Goal: Transaction & Acquisition: Purchase product/service

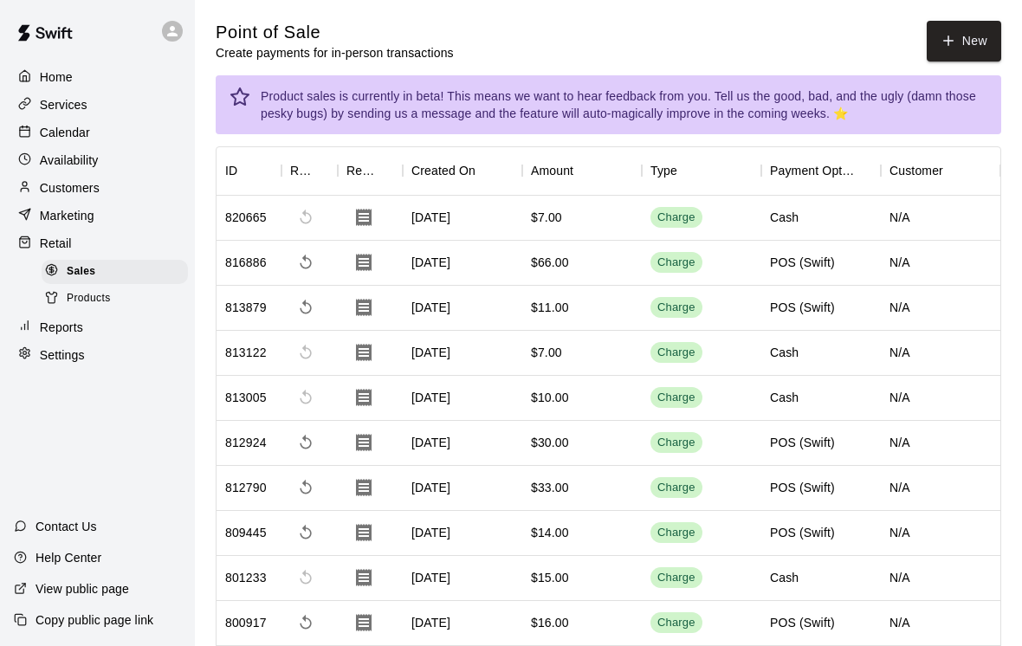
click at [55, 123] on div "Calendar" at bounding box center [97, 132] width 167 height 26
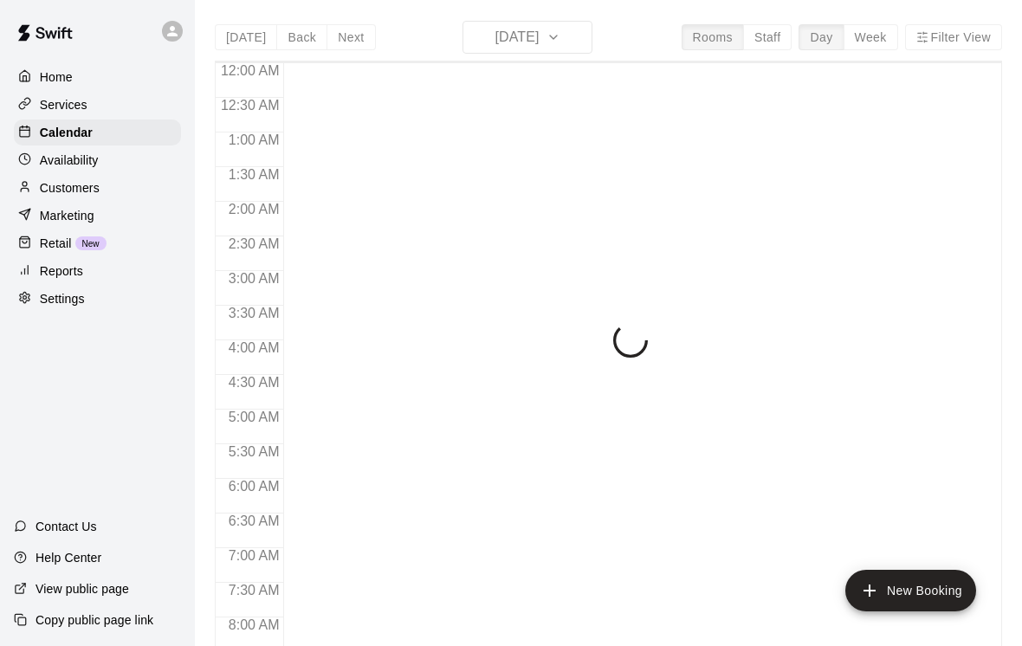
scroll to position [887, 0]
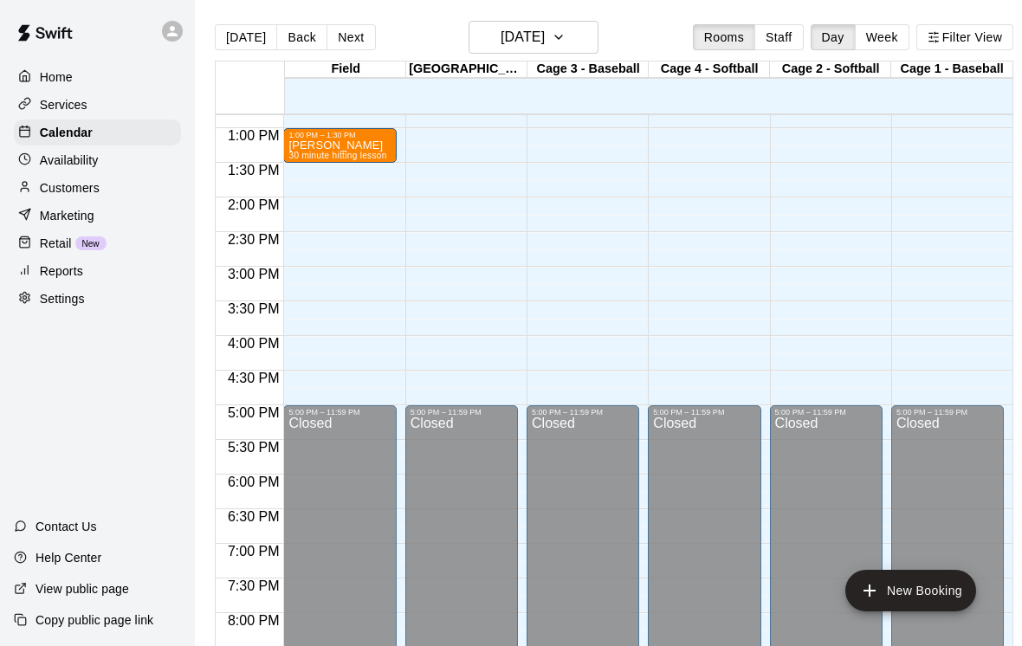
click at [34, 154] on div at bounding box center [29, 160] width 22 height 16
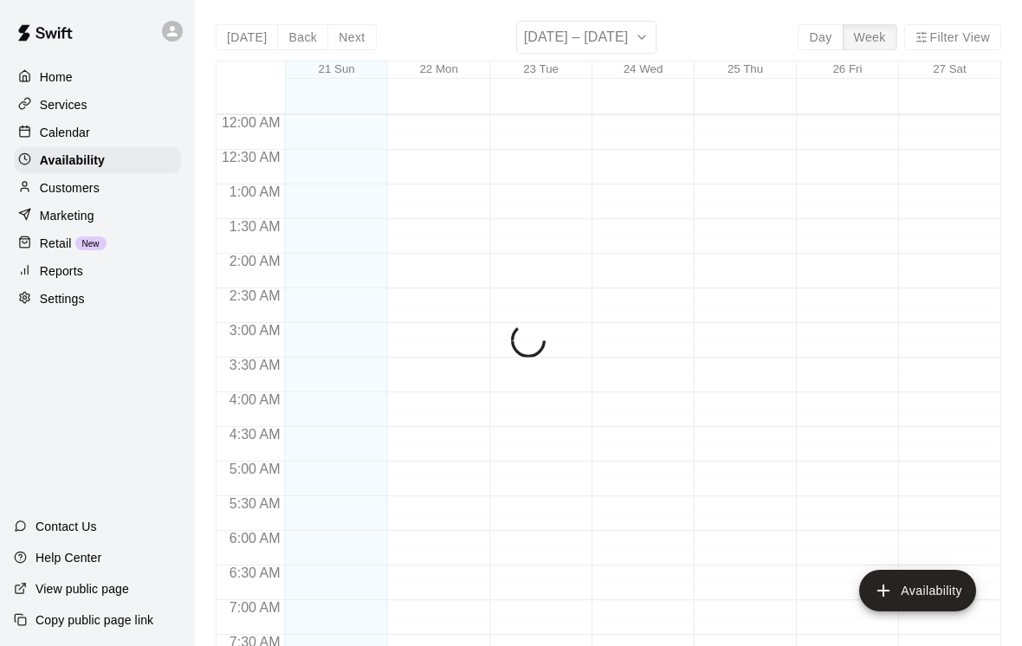
scroll to position [887, 0]
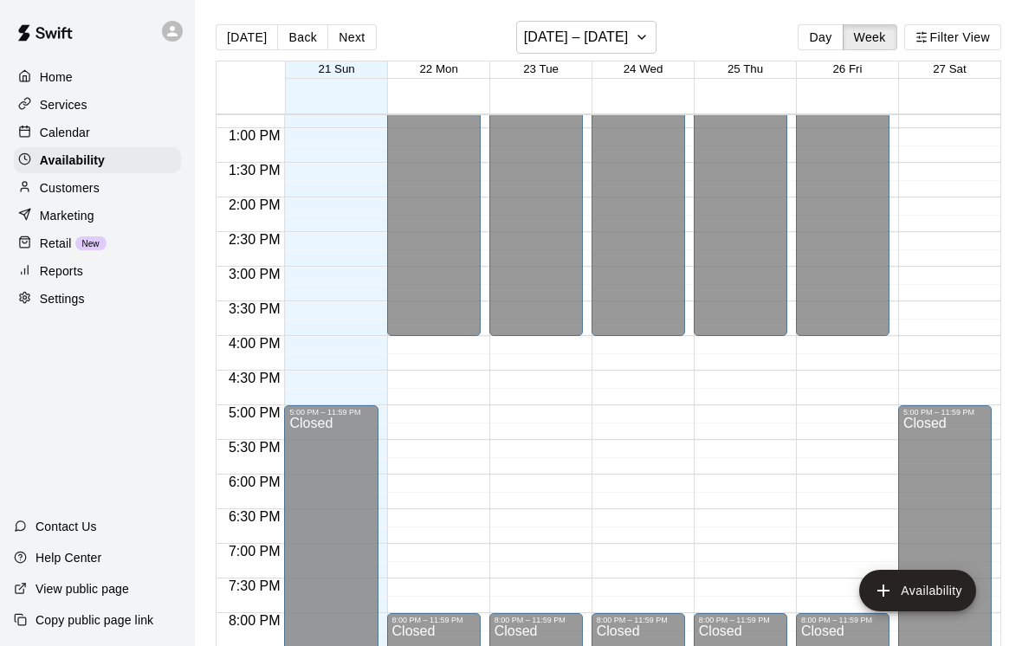
click at [30, 208] on div at bounding box center [29, 216] width 22 height 16
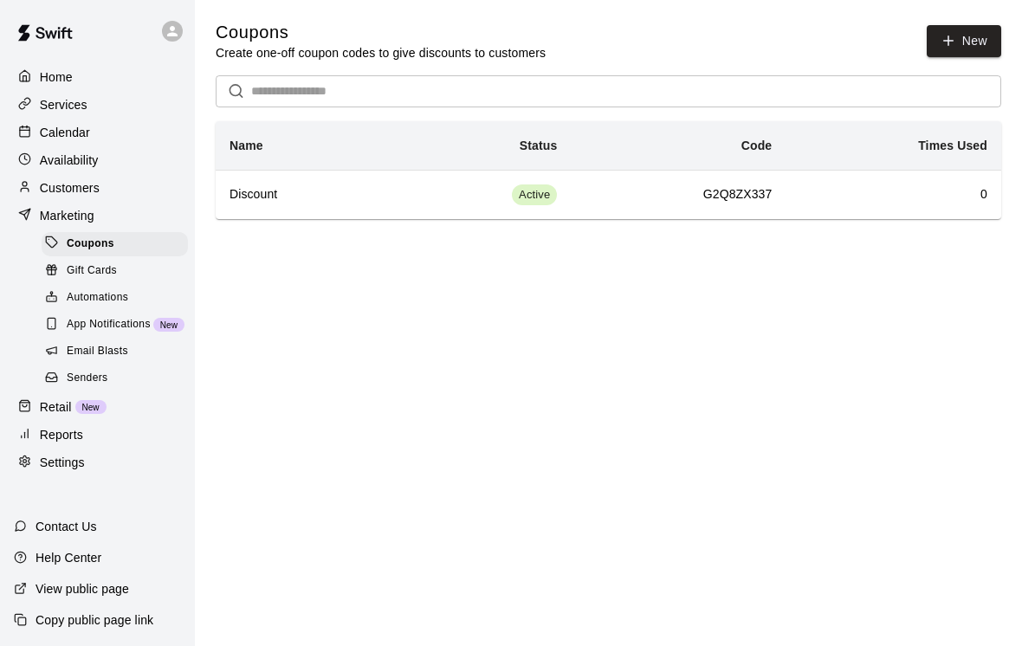
click at [48, 216] on p "Marketing" at bounding box center [67, 215] width 55 height 17
click at [36, 100] on div at bounding box center [29, 105] width 22 height 16
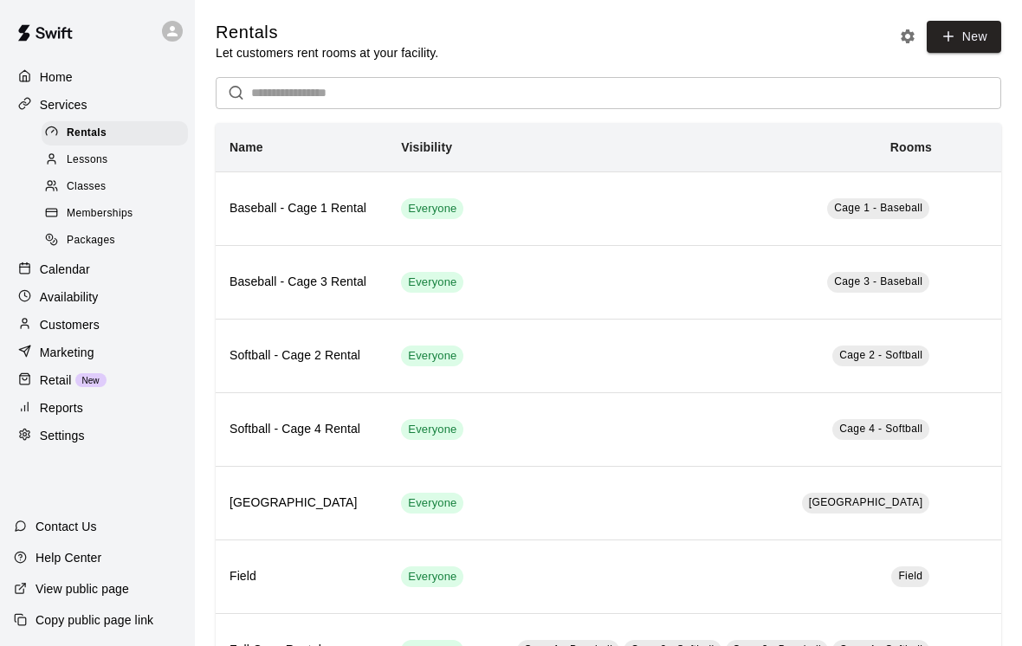
click at [49, 339] on div "Marketing" at bounding box center [97, 352] width 167 height 26
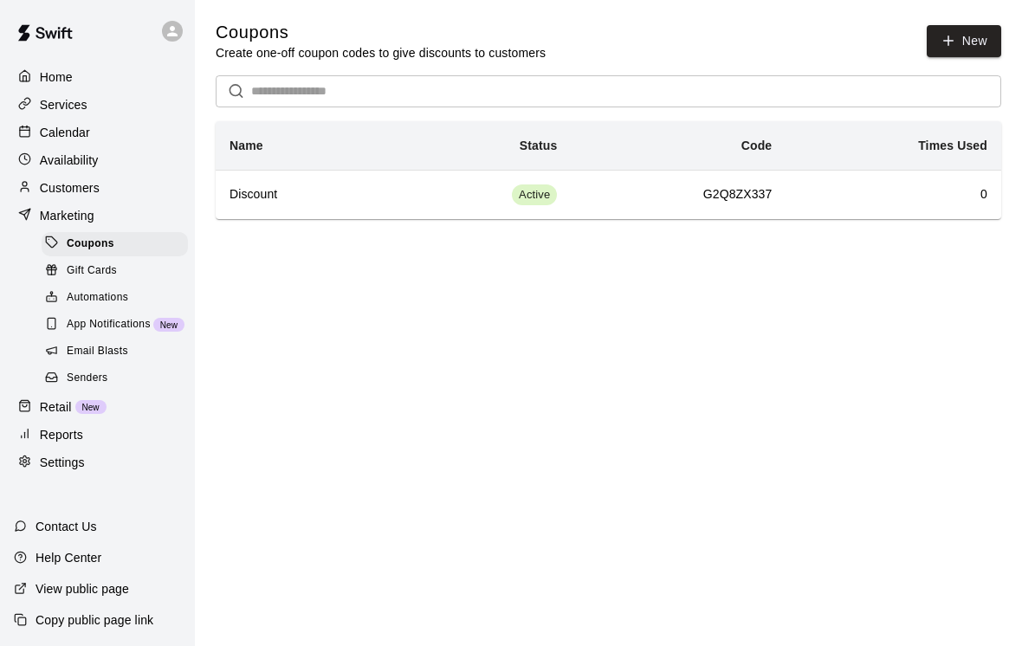
click at [33, 400] on div at bounding box center [29, 407] width 22 height 16
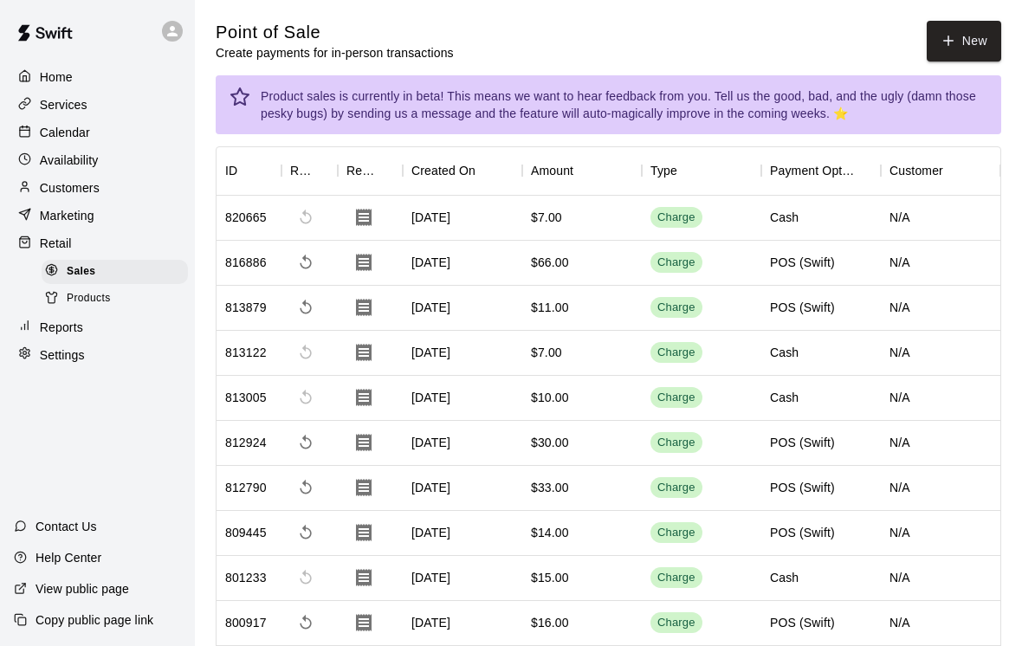
click at [977, 35] on button "New" at bounding box center [963, 41] width 74 height 41
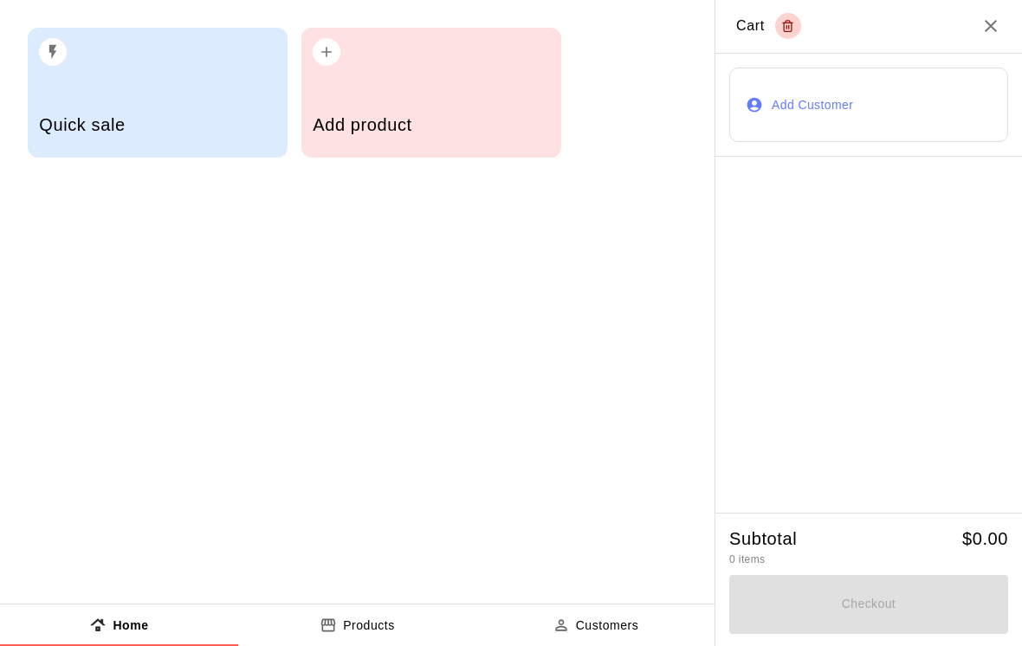
click at [983, 12] on h2 "Cart" at bounding box center [868, 27] width 307 height 54
click at [986, 29] on icon "Close" at bounding box center [990, 26] width 12 height 12
click at [985, 29] on icon "Close" at bounding box center [990, 26] width 21 height 21
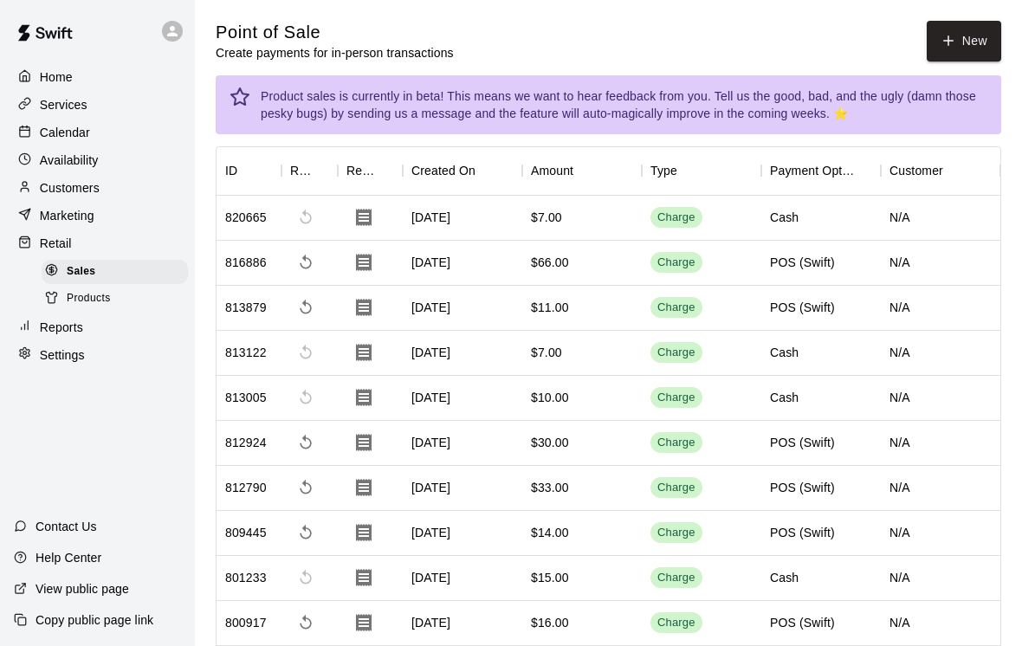
click at [106, 125] on div "Calendar" at bounding box center [97, 132] width 167 height 26
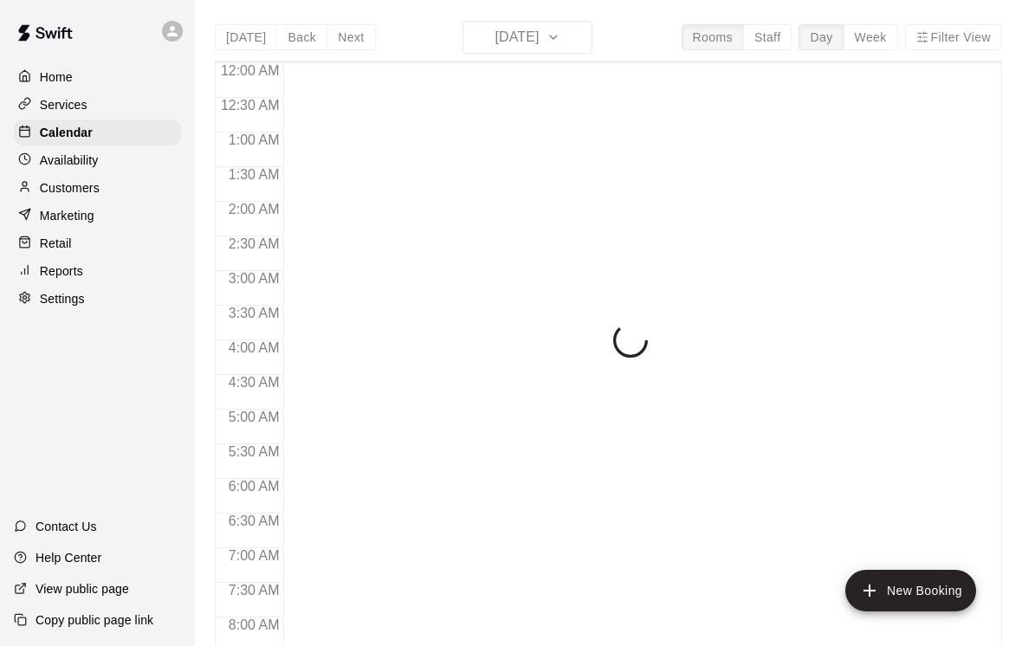
scroll to position [893, 0]
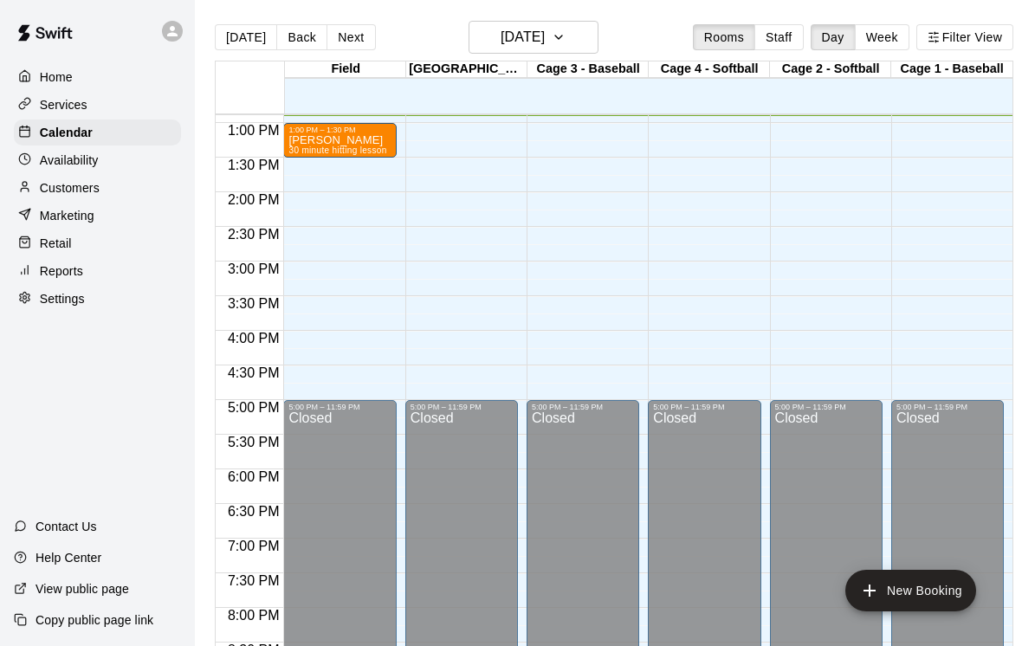
click at [106, 236] on div "Retail" at bounding box center [97, 243] width 167 height 26
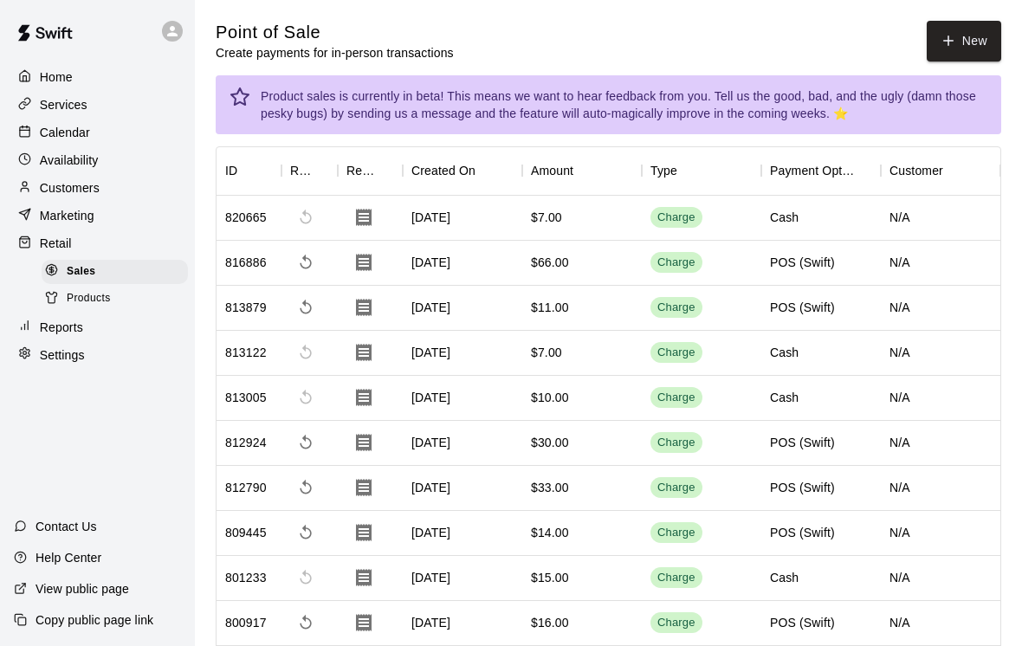
click at [974, 35] on button "New" at bounding box center [963, 41] width 74 height 41
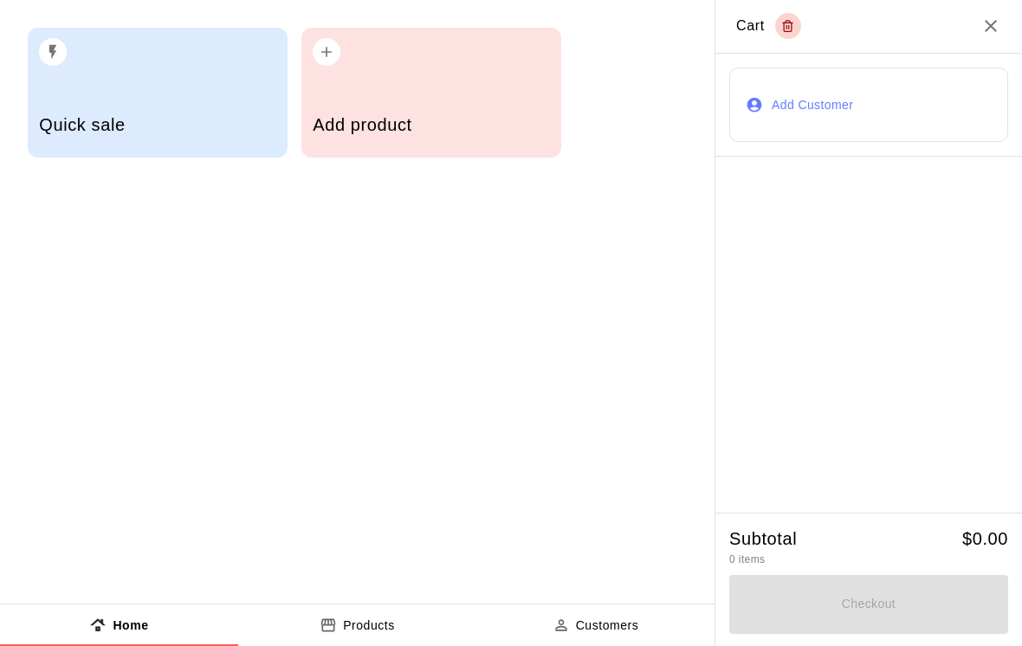
click at [515, 104] on div "Add product" at bounding box center [431, 126] width 236 height 61
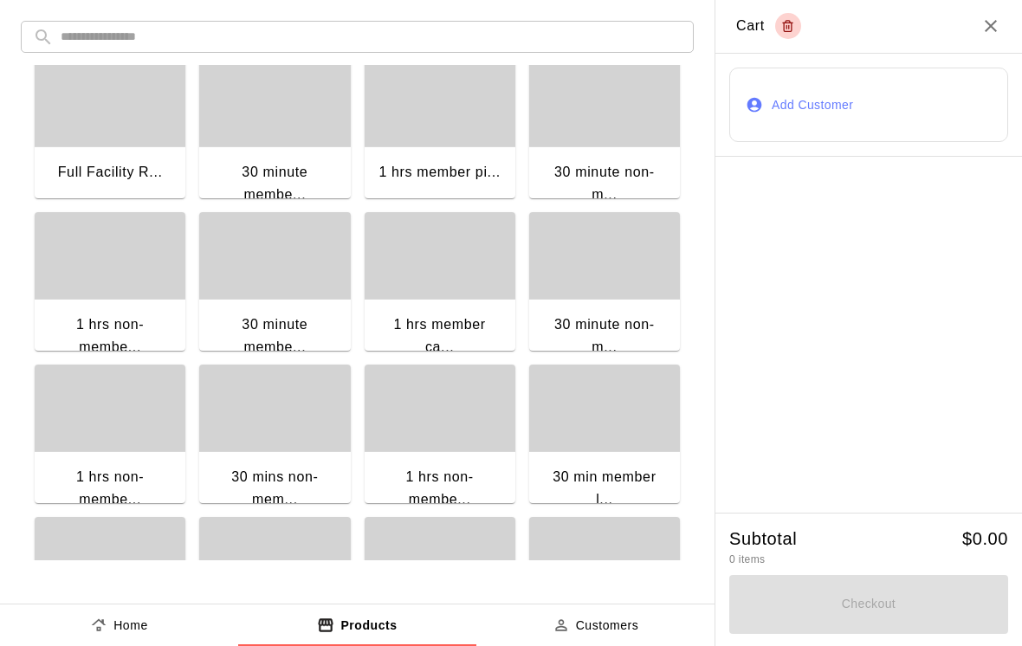
scroll to position [175, 0]
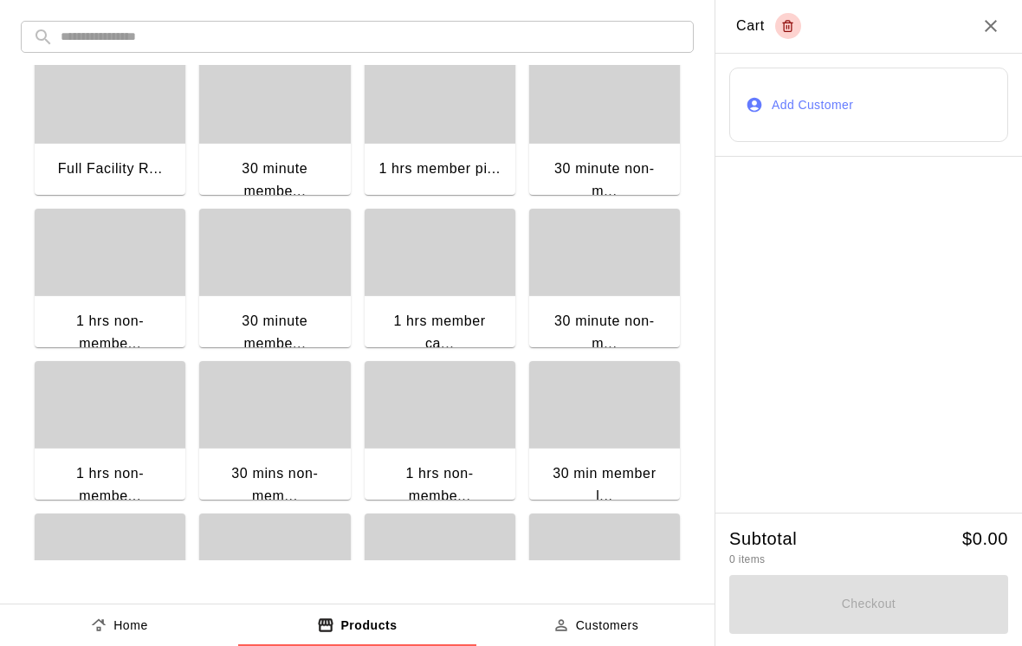
click at [633, 335] on div "30 minute non-m..." at bounding box center [604, 332] width 123 height 44
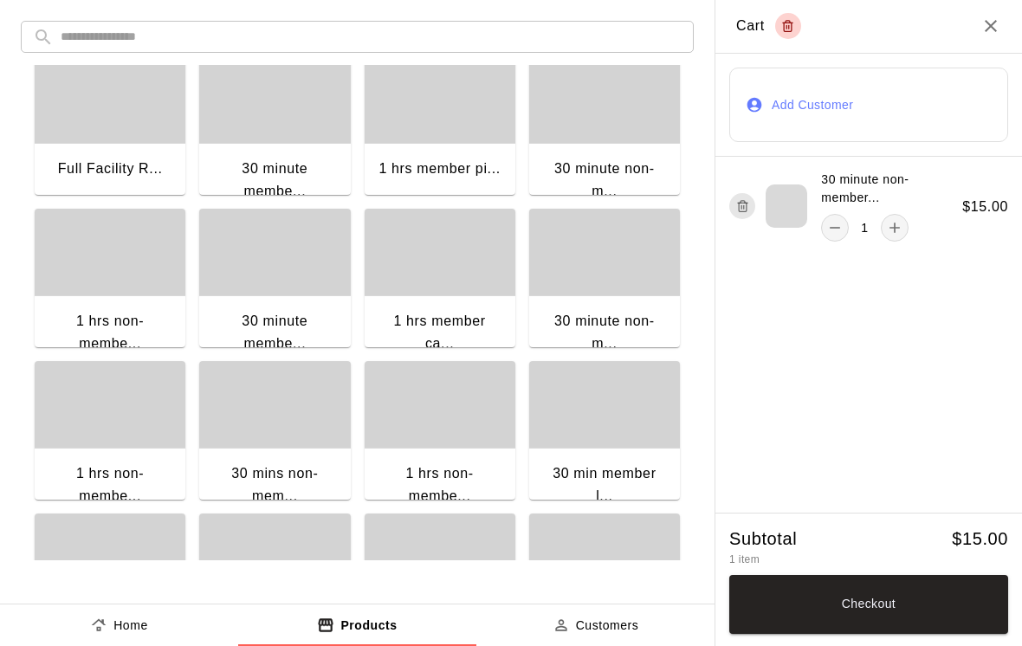
click at [782, 188] on div at bounding box center [786, 205] width 42 height 43
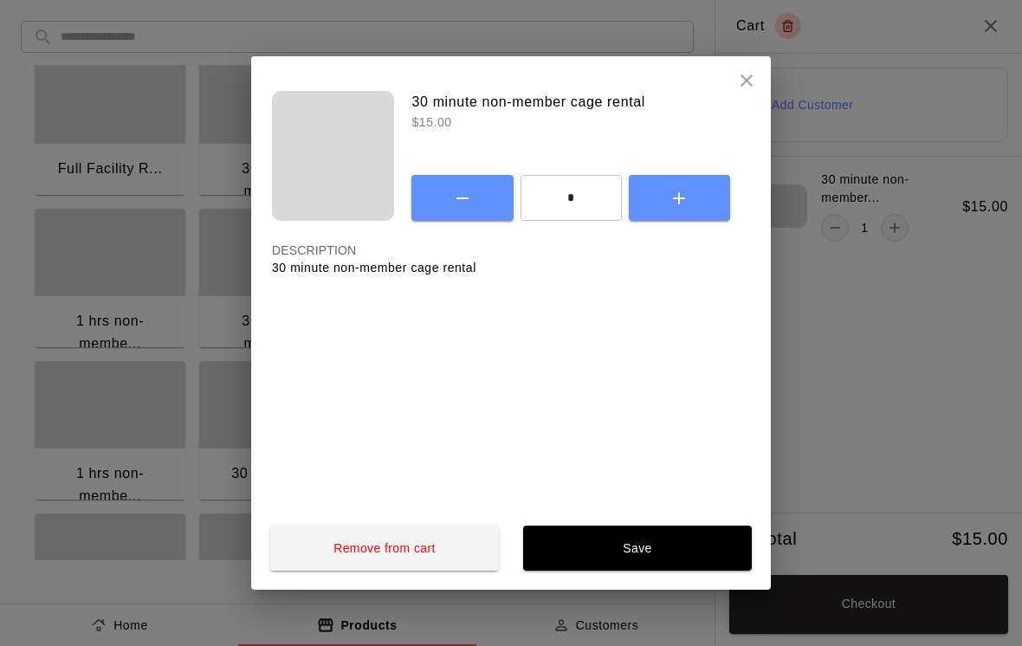
click at [433, 552] on button "Remove from cart" at bounding box center [384, 548] width 229 height 45
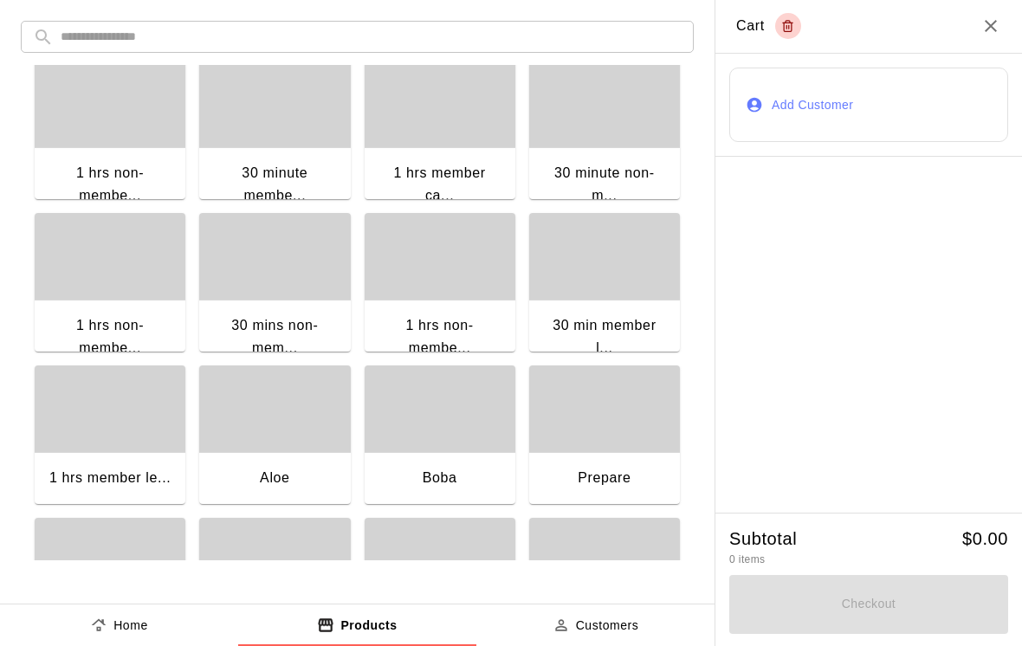
scroll to position [324, 0]
click at [295, 319] on div "30 mins non-mem..." at bounding box center [274, 335] width 123 height 44
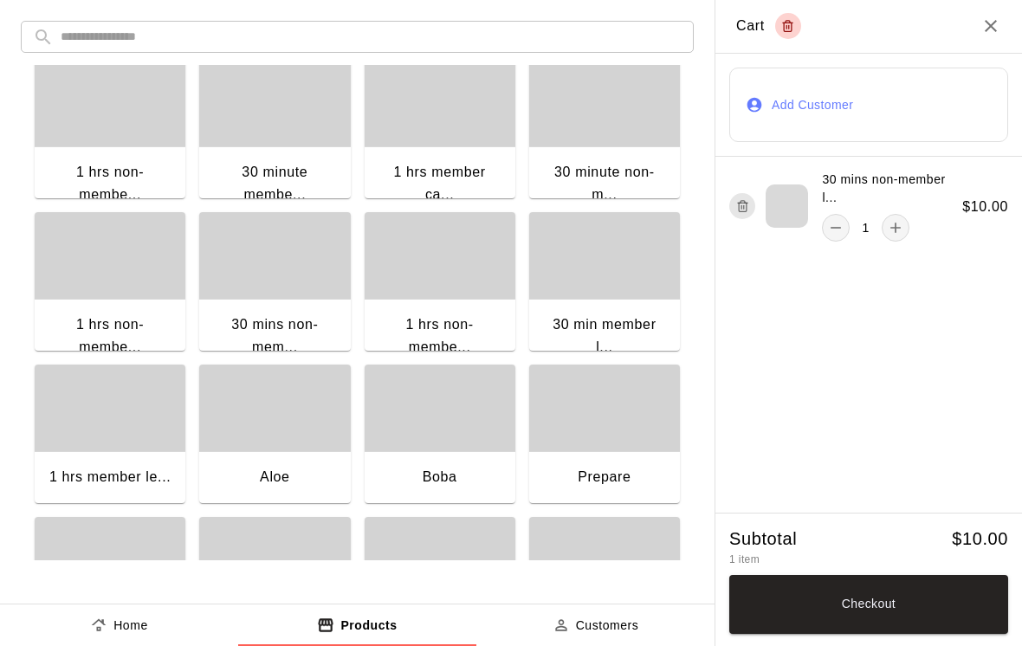
click at [782, 199] on div at bounding box center [786, 205] width 42 height 43
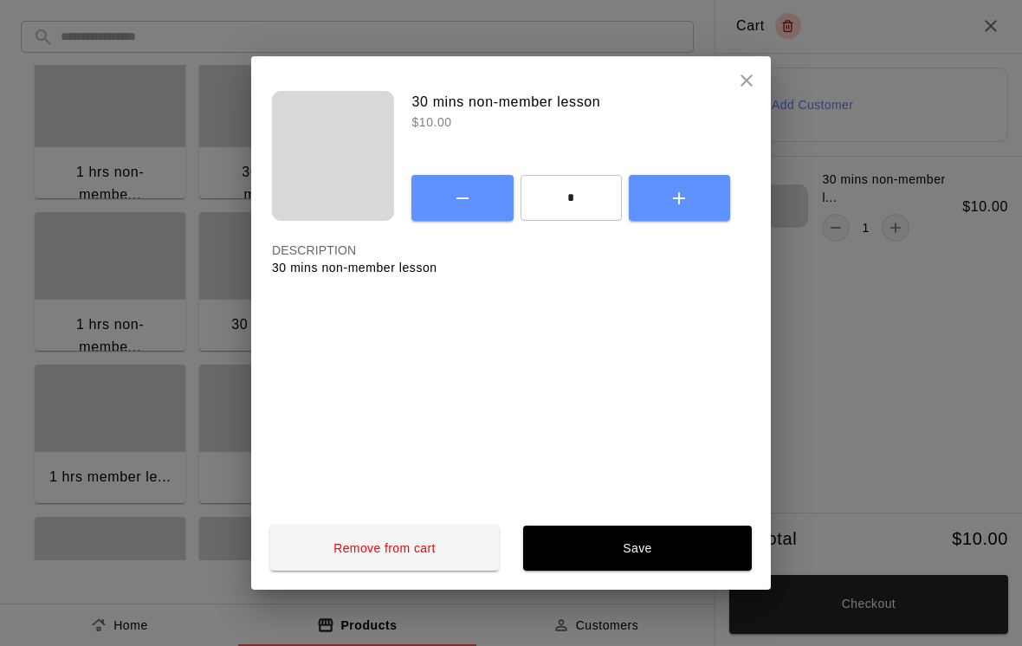
click at [758, 74] on button "close" at bounding box center [746, 80] width 35 height 35
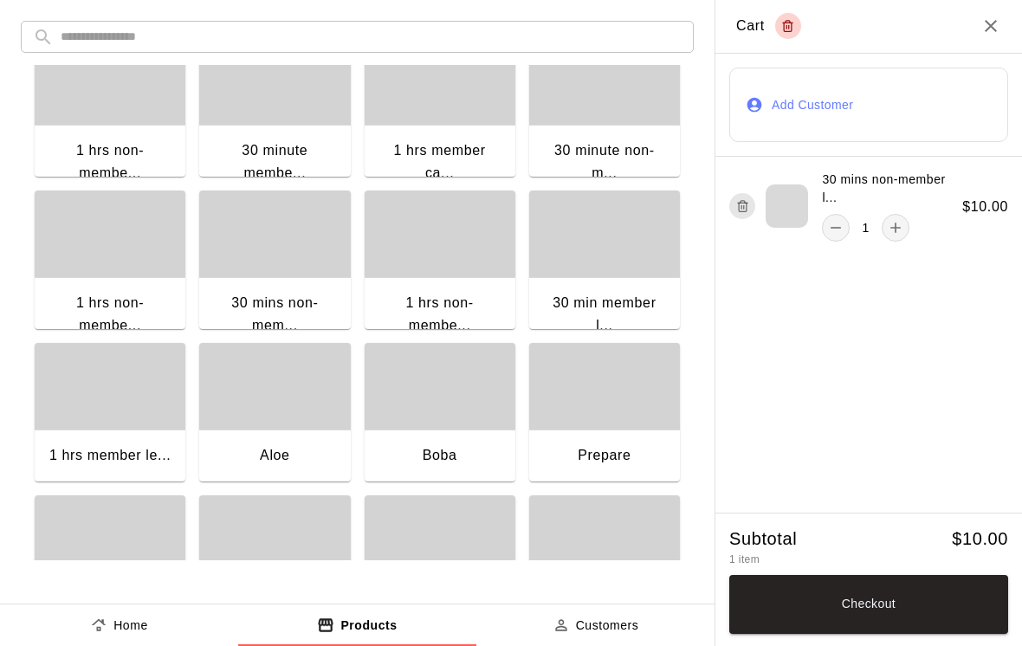
scroll to position [347, 0]
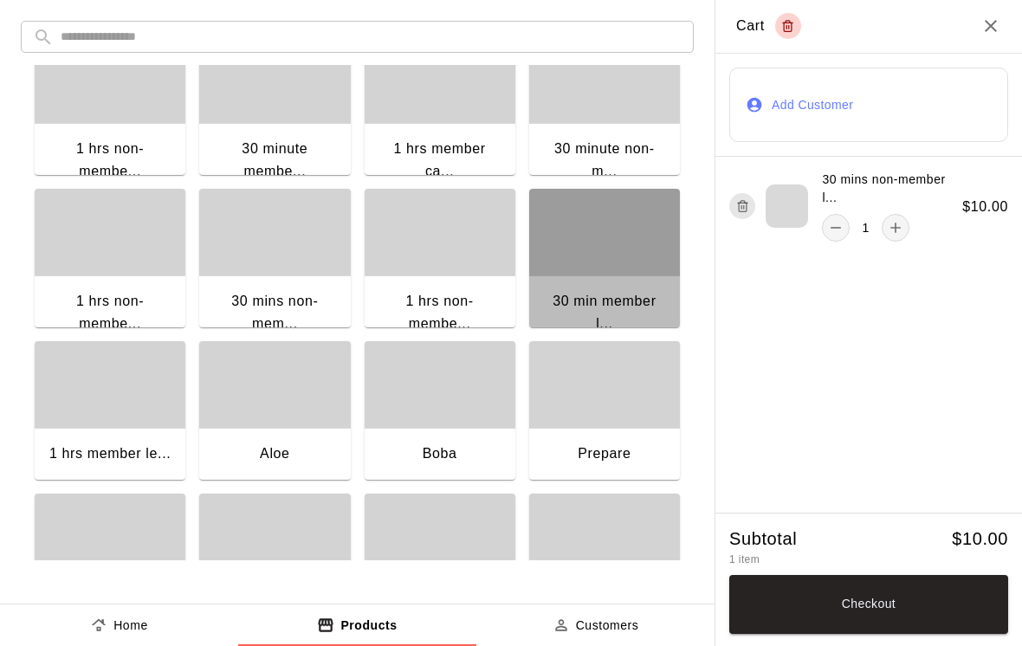
click at [617, 251] on div "button" at bounding box center [604, 232] width 151 height 87
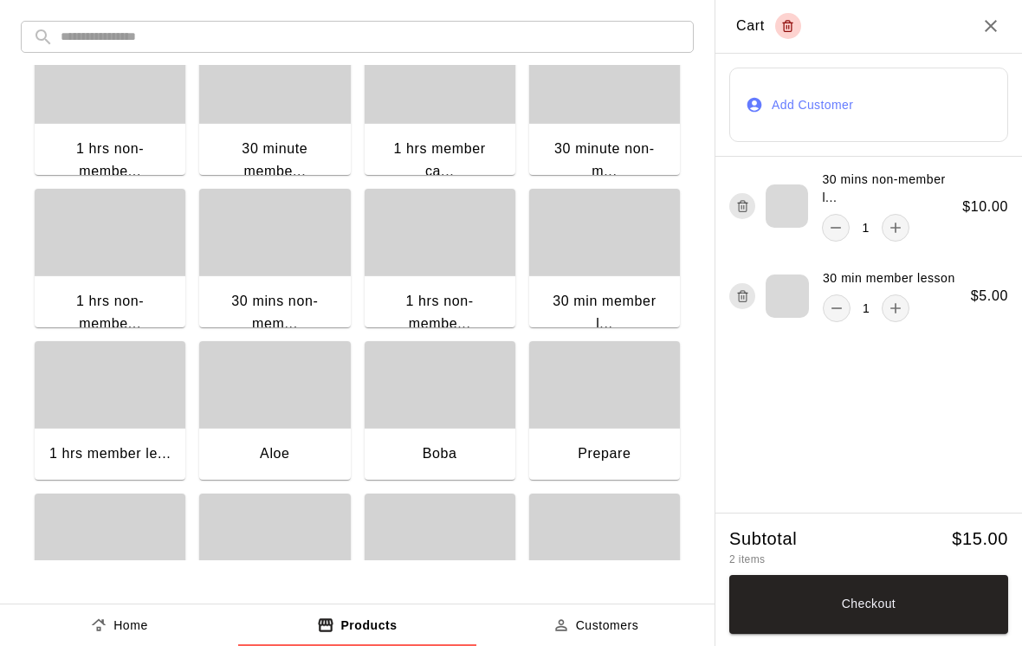
click at [783, 293] on div at bounding box center [786, 295] width 43 height 43
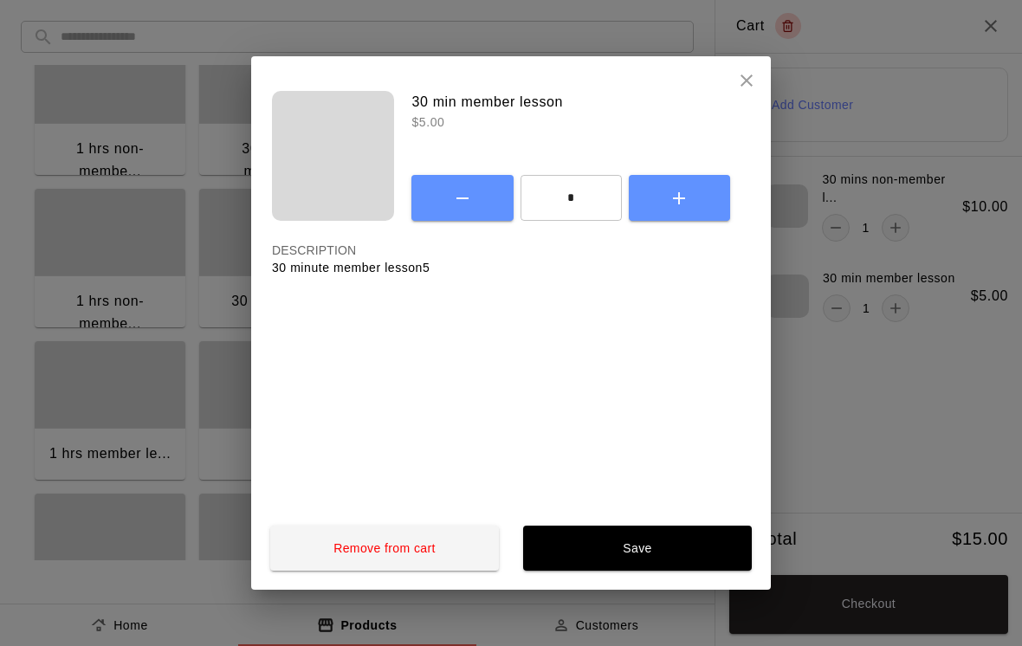
click at [734, 84] on button "close" at bounding box center [746, 80] width 35 height 35
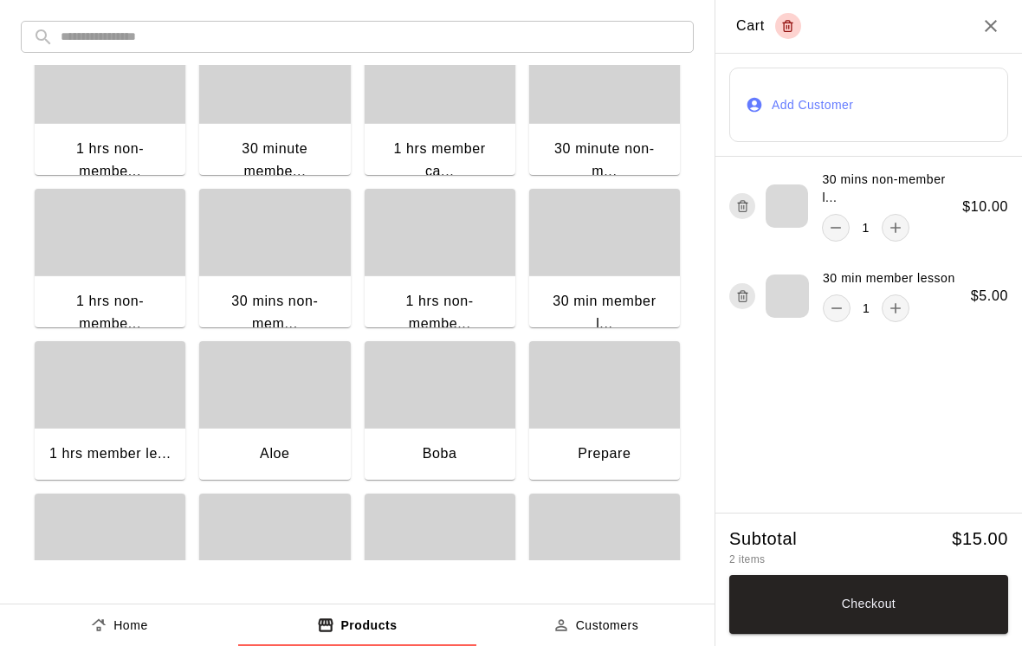
click at [748, 200] on icon "button" at bounding box center [742, 206] width 13 height 21
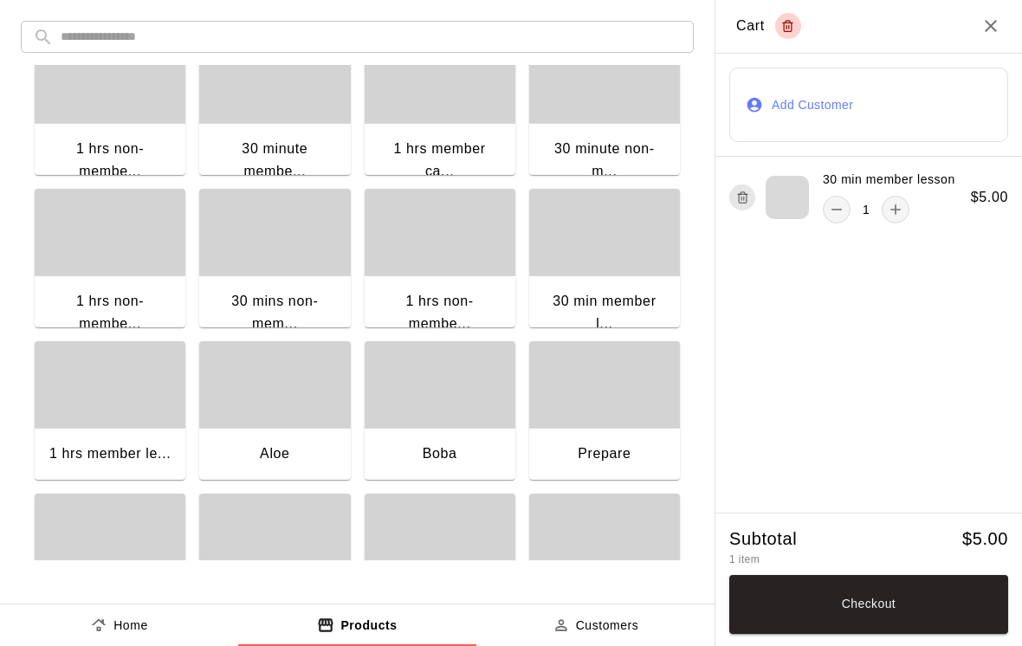
click at [747, 209] on button "button" at bounding box center [742, 197] width 26 height 26
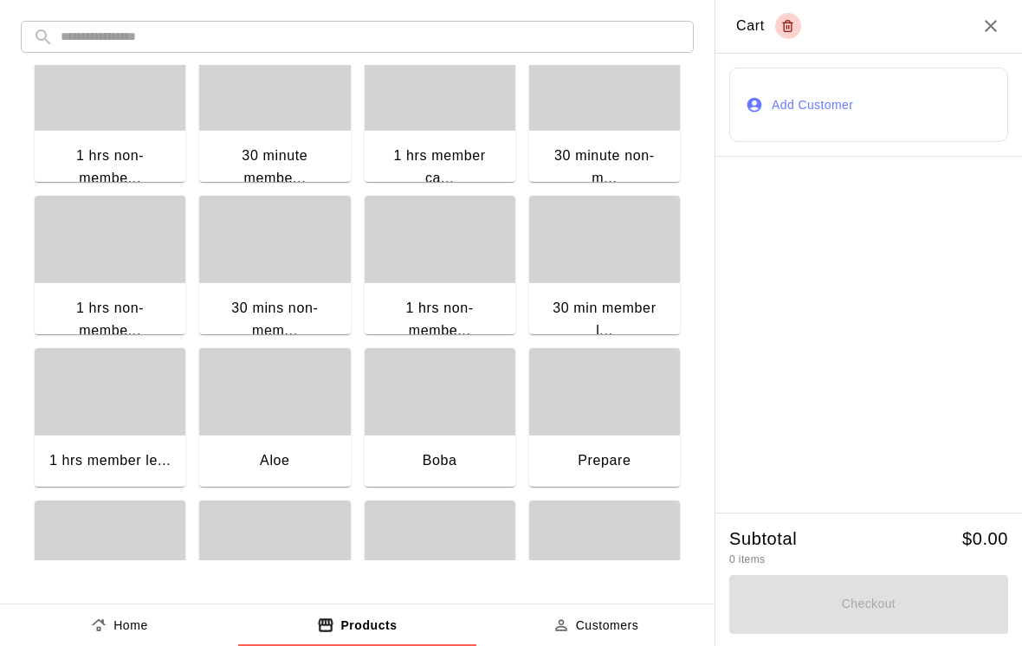
scroll to position [332, 0]
